Goal: Task Accomplishment & Management: Use online tool/utility

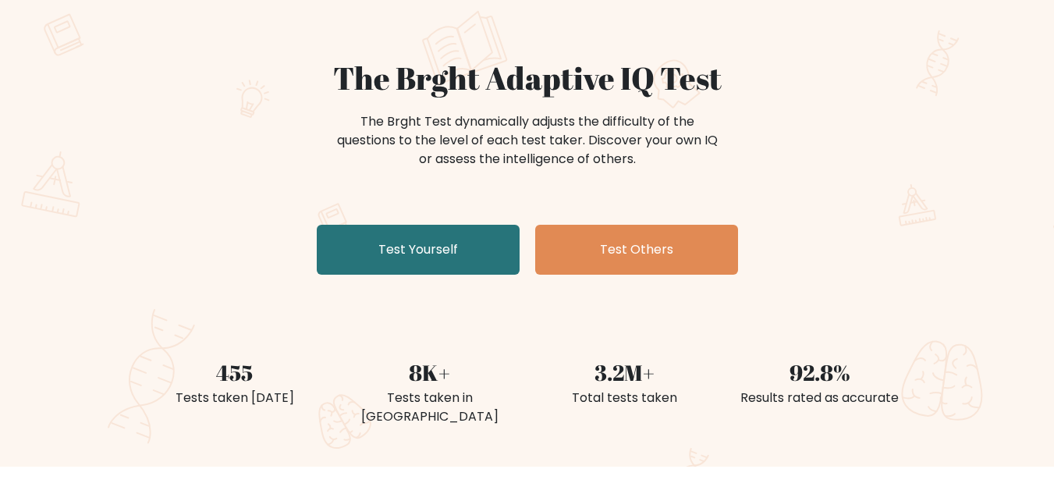
scroll to position [156, 0]
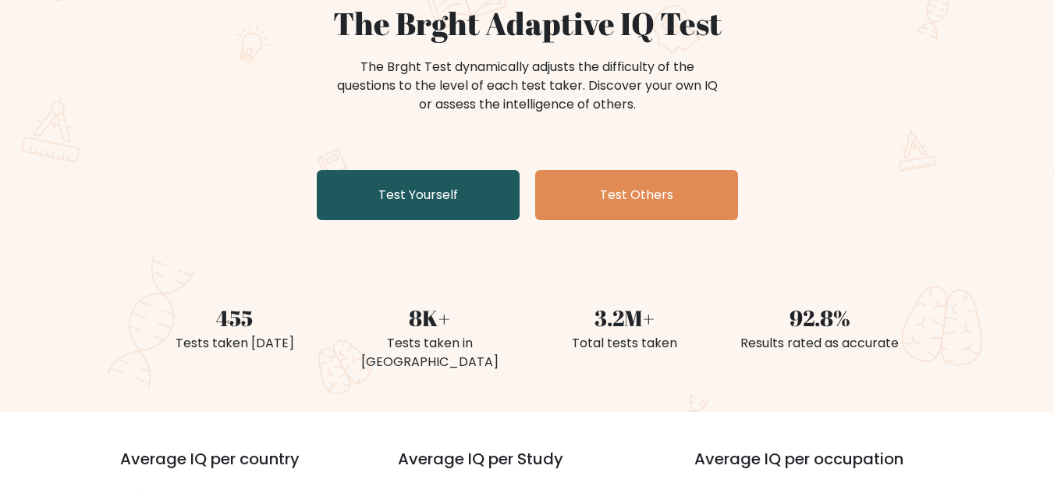
click at [419, 189] on link "Test Yourself" at bounding box center [418, 195] width 203 height 50
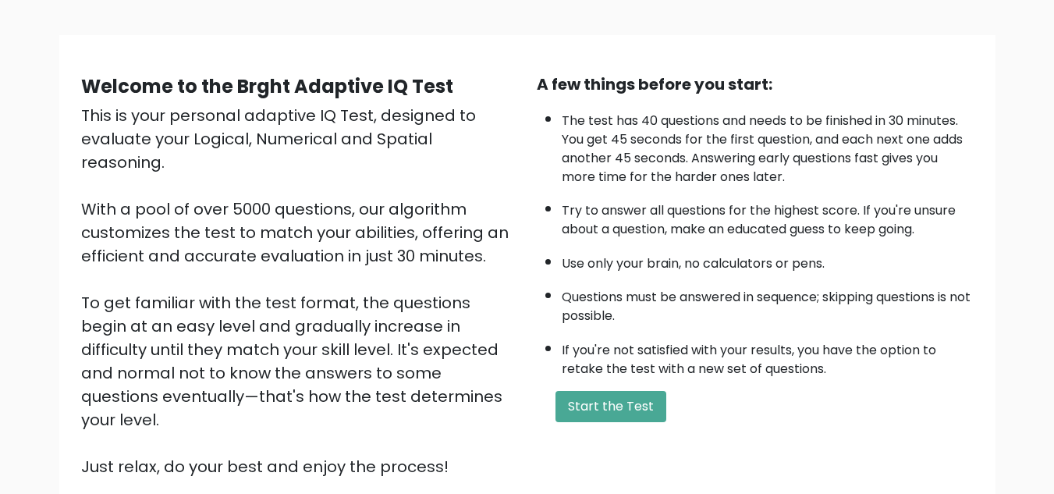
scroll to position [221, 0]
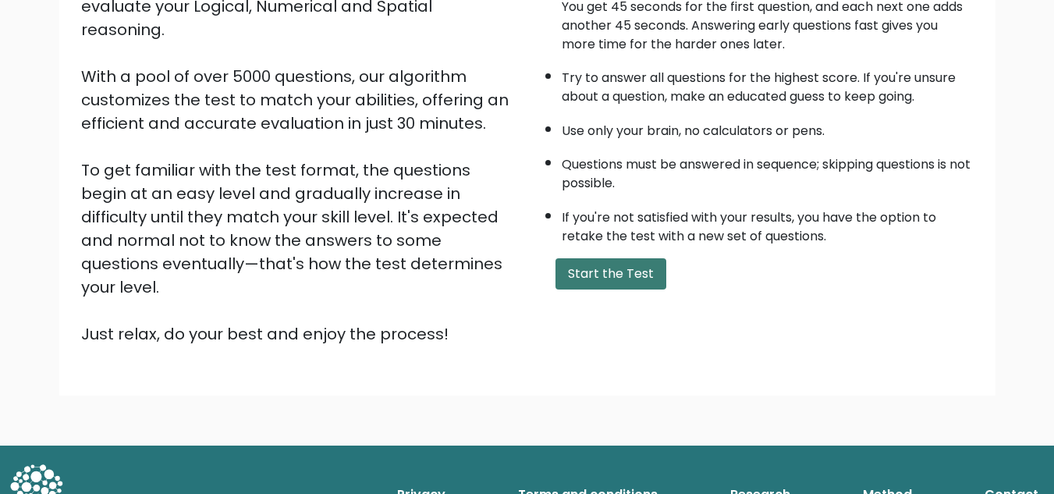
click at [586, 265] on button "Start the Test" at bounding box center [610, 273] width 111 height 31
